Goal: Information Seeking & Learning: Learn about a topic

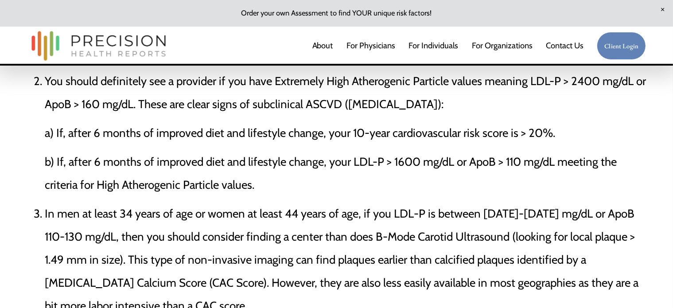
scroll to position [2303, 0]
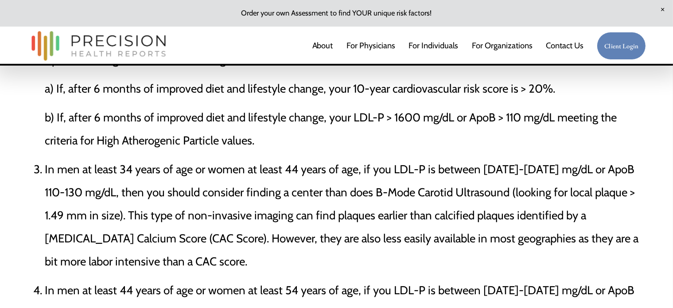
click at [187, 244] on p "In men at least 34 years of age or women at least 44 years of age, if you LDL‐P…" at bounding box center [345, 215] width 601 height 115
drag, startPoint x: 484, startPoint y: 154, endPoint x: 507, endPoint y: 154, distance: 23.5
click at [507, 158] on p "In men at least 34 years of age or women at least 44 years of age, if you LDL‐P…" at bounding box center [345, 215] width 601 height 115
drag, startPoint x: 513, startPoint y: 153, endPoint x: 543, endPoint y: 153, distance: 30.1
click at [543, 158] on p "In men at least 34 years of age or women at least 44 years of age, if you LDL‐P…" at bounding box center [345, 215] width 601 height 115
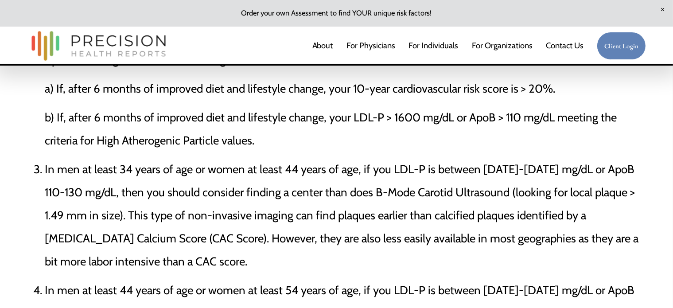
click at [46, 158] on p "In men at least 34 years of age or women at least 44 years of age, if you LDL‐P…" at bounding box center [345, 215] width 601 height 115
drag, startPoint x: 68, startPoint y: 103, endPoint x: 271, endPoint y: 116, distance: 204.2
click at [271, 116] on p "b) If, after 6 months of improved diet and lifestyle change, your LDL-P > 1600 …" at bounding box center [345, 129] width 601 height 46
click at [253, 189] on p "In men at least 34 years of age or women at least 44 years of age, if you LDL‐P…" at bounding box center [345, 215] width 601 height 115
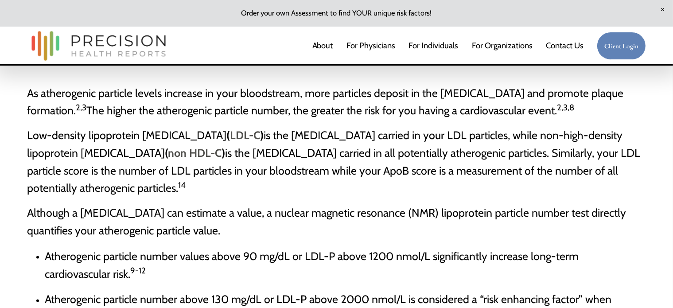
scroll to position [1373, 0]
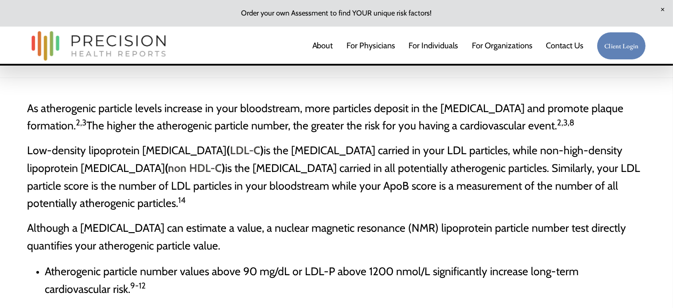
drag, startPoint x: 28, startPoint y: 115, endPoint x: 248, endPoint y: 247, distance: 256.1
click at [38, 112] on span "As atherogenic particle levels increase in your bloodstream, more particles dep…" at bounding box center [325, 116] width 596 height 31
drag, startPoint x: 30, startPoint y: 112, endPoint x: 354, endPoint y: 253, distance: 353.8
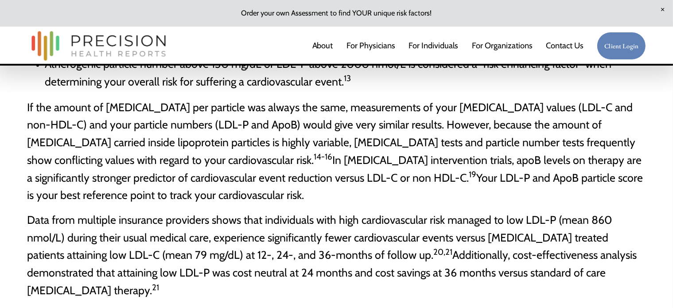
scroll to position [1639, 0]
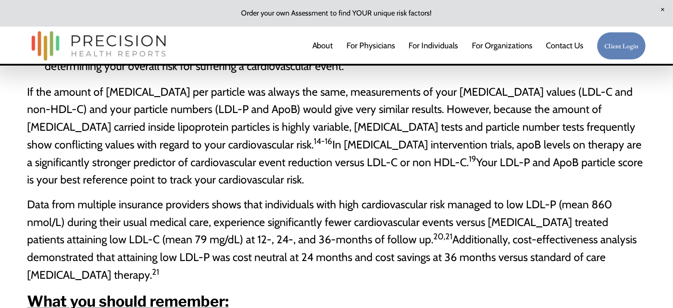
drag, startPoint x: 28, startPoint y: 97, endPoint x: 269, endPoint y: 190, distance: 257.7
click at [269, 190] on p "If the amount of [MEDICAL_DATA] per particle was always the same, measurements …" at bounding box center [336, 136] width 619 height 105
click at [185, 150] on span "If the amount of [MEDICAL_DATA] per particle was always the same, measurements …" at bounding box center [335, 135] width 616 height 101
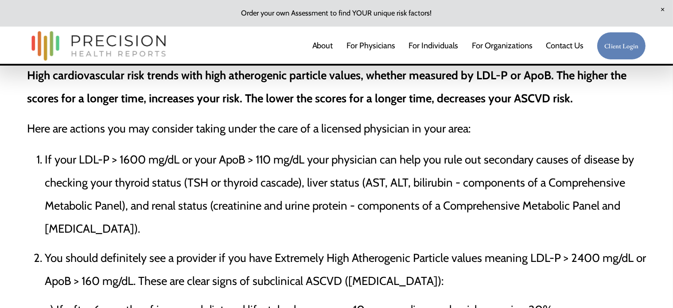
scroll to position [2081, 0]
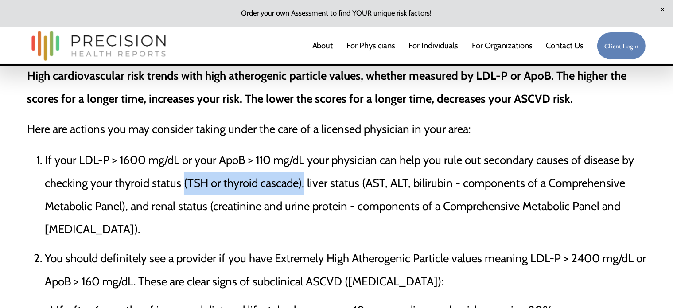
drag, startPoint x: 183, startPoint y: 166, endPoint x: 305, endPoint y: 166, distance: 121.8
click at [305, 166] on p "If your LDL-P > 1600 mg/dL or your ApoB > 110 mg/dL your physician can help you…" at bounding box center [345, 194] width 601 height 92
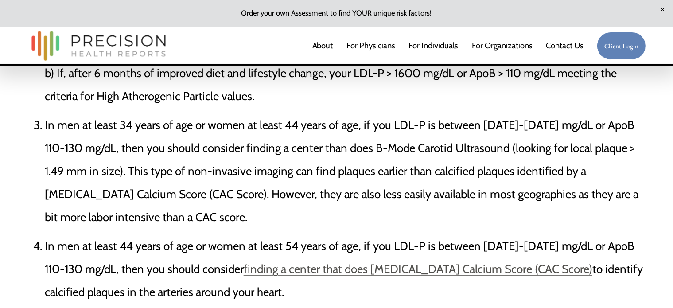
scroll to position [2328, 0]
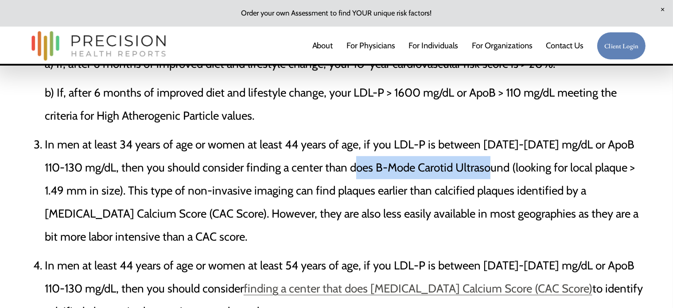
drag, startPoint x: 358, startPoint y: 151, endPoint x: 491, endPoint y: 154, distance: 133.3
click at [491, 154] on p "In men at least 34 years of age or women at least 44 years of age, if you LDL‐P…" at bounding box center [345, 190] width 601 height 115
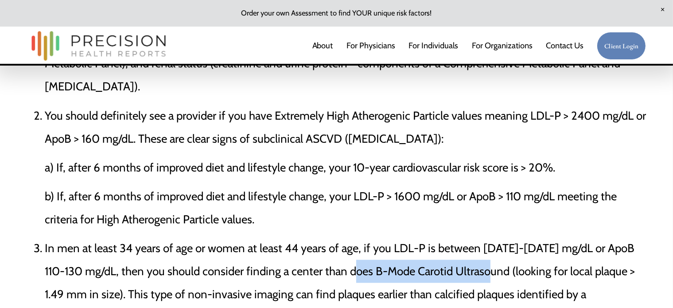
scroll to position [2239, 0]
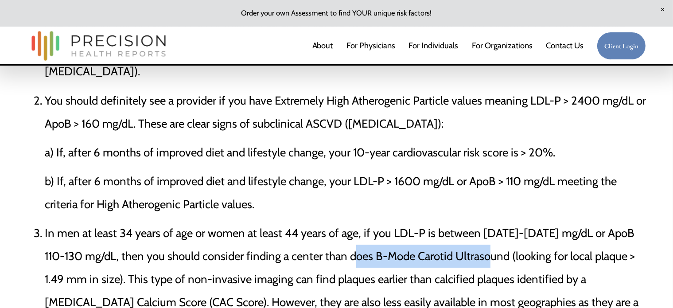
click at [369, 238] on p "In men at least 34 years of age or women at least 44 years of age, if you LDL‐P…" at bounding box center [345, 278] width 601 height 115
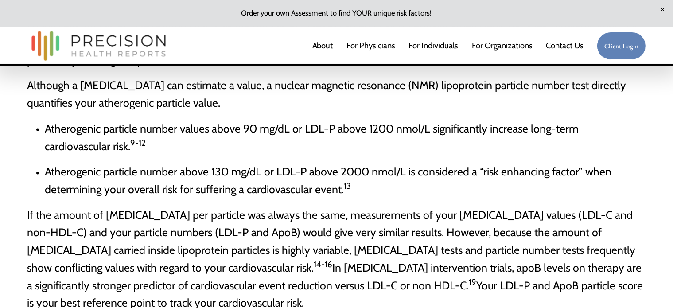
scroll to position [1530, 0]
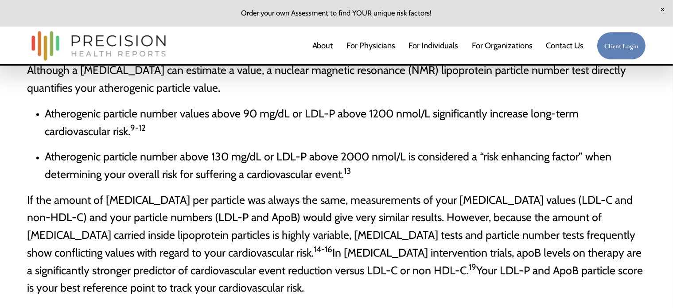
click at [623, 239] on span "If the amount of [MEDICAL_DATA] per particle was always the same, measurements …" at bounding box center [335, 244] width 616 height 101
click at [627, 239] on p "If the amount of [MEDICAL_DATA] per particle was always the same, measurements …" at bounding box center [336, 244] width 619 height 105
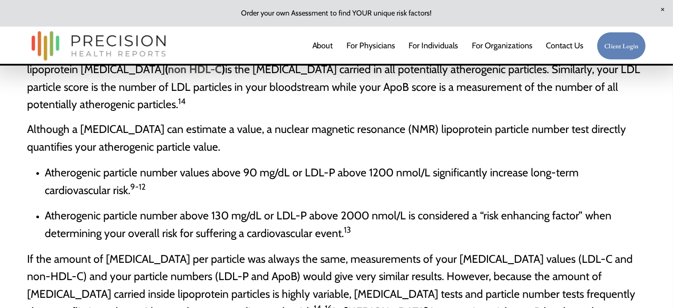
scroll to position [1442, 0]
